Goal: Find specific page/section: Find specific page/section

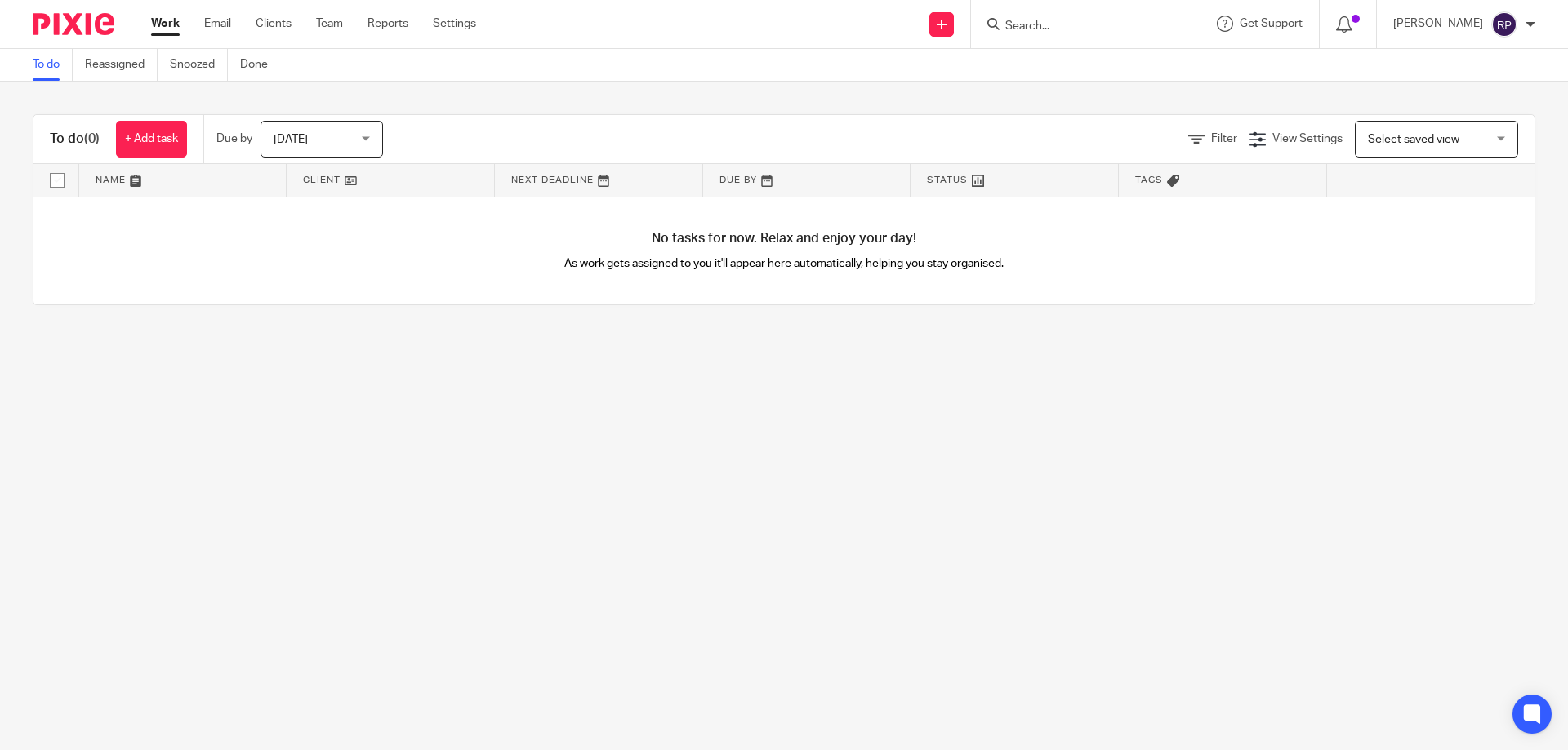
click at [1092, 26] on input "Search" at bounding box center [1076, 27] width 147 height 15
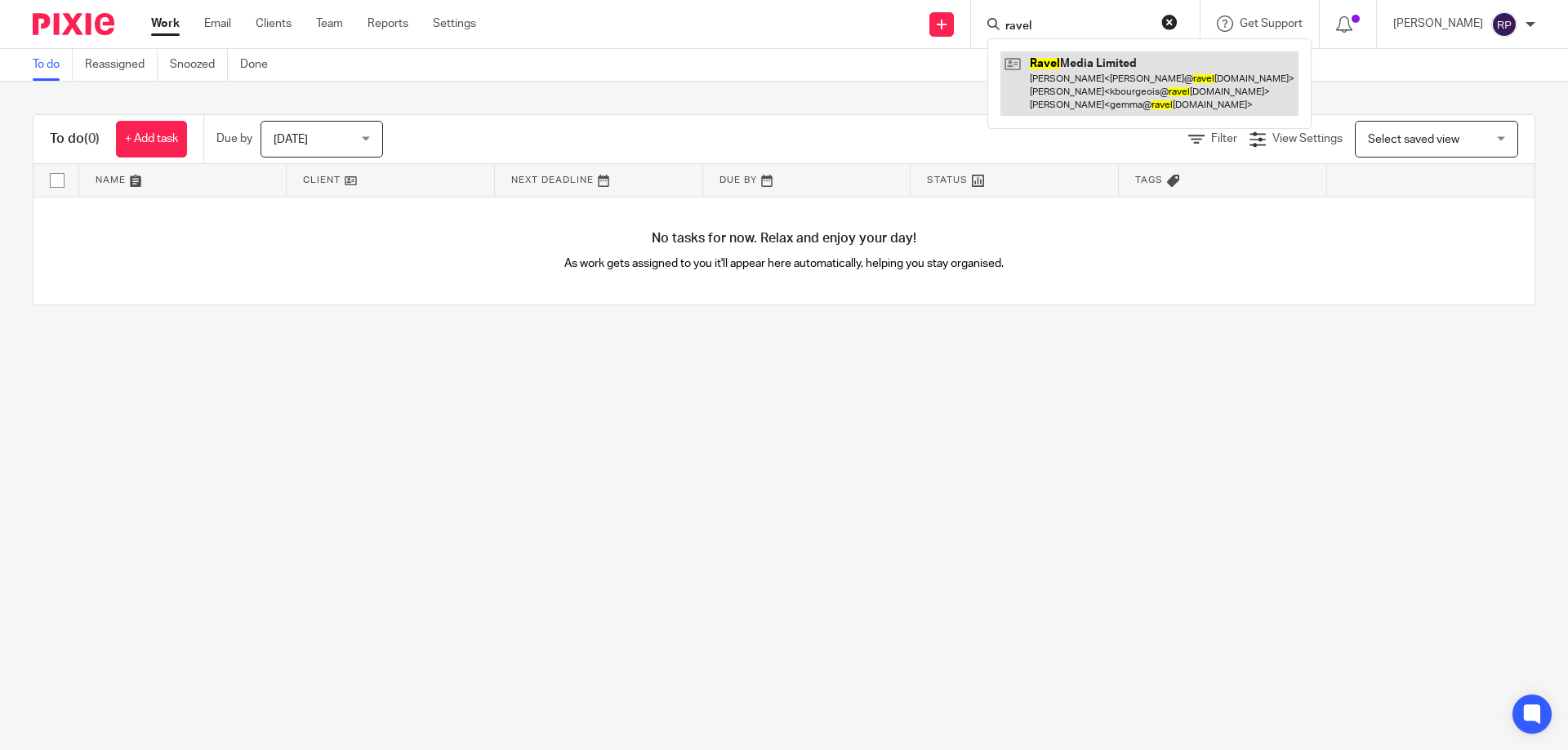
type input "ravel"
click at [1107, 56] on link at bounding box center [1150, 84] width 298 height 65
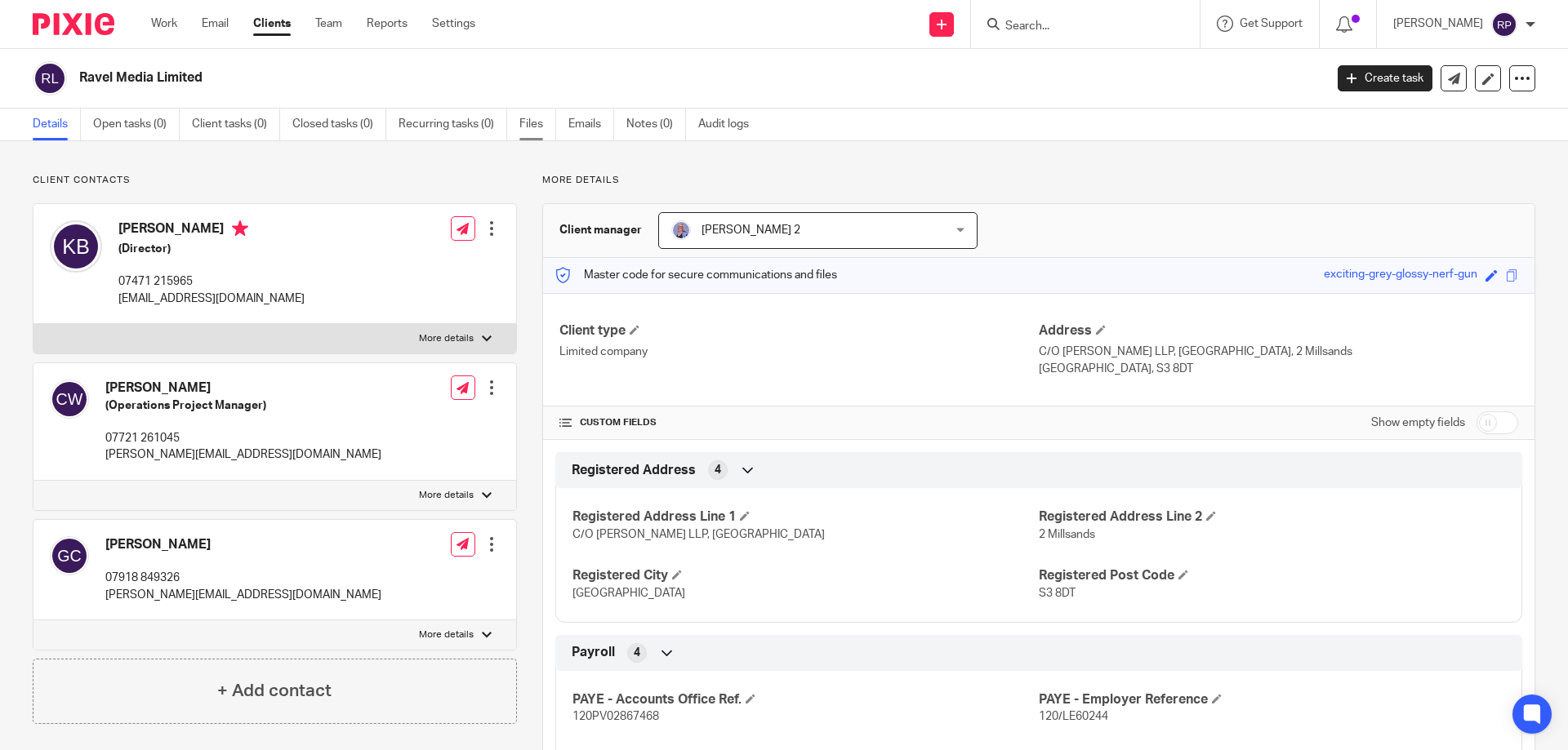
click at [536, 134] on link "Files" at bounding box center [537, 125] width 37 height 32
